Goal: Task Accomplishment & Management: Manage account settings

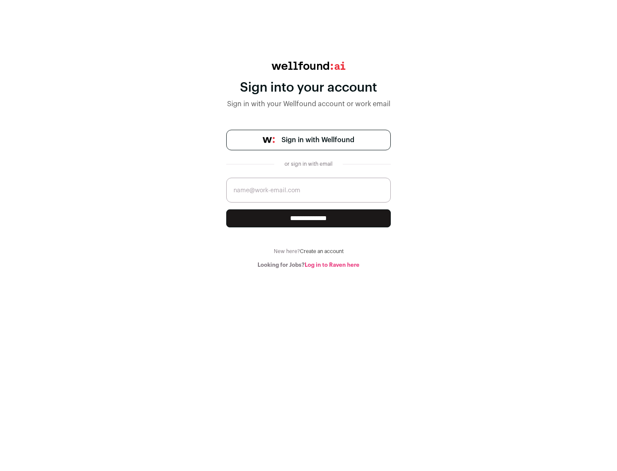
click at [317, 140] on span "Sign in with Wellfound" at bounding box center [318, 140] width 73 height 10
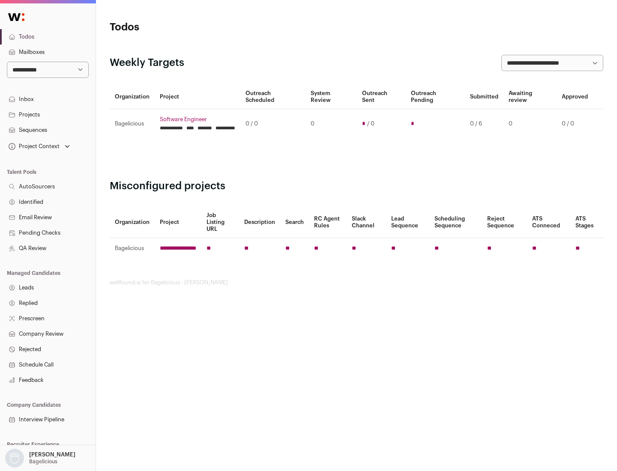
click at [48, 114] on link "Projects" at bounding box center [48, 114] width 96 height 15
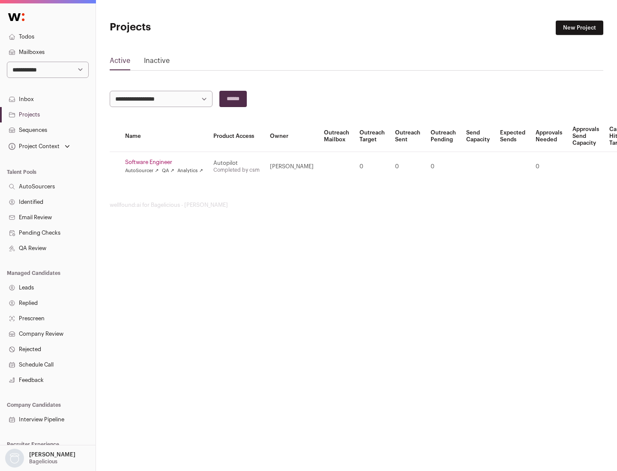
click at [167, 162] on link "Software Engineer" at bounding box center [164, 162] width 78 height 7
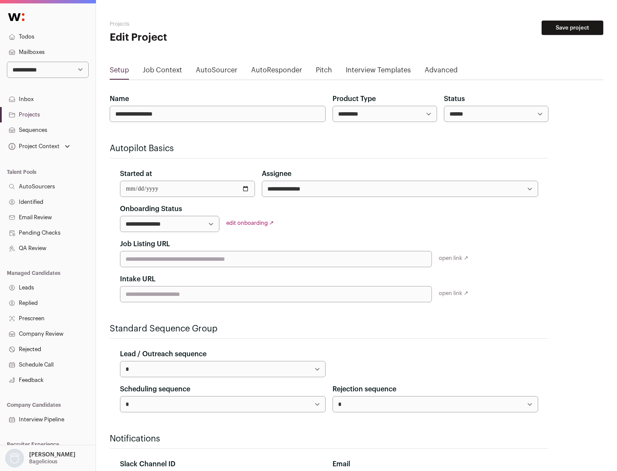
click at [572, 28] on button "Save project" at bounding box center [573, 28] width 62 height 15
